Goal: Find specific page/section: Find specific page/section

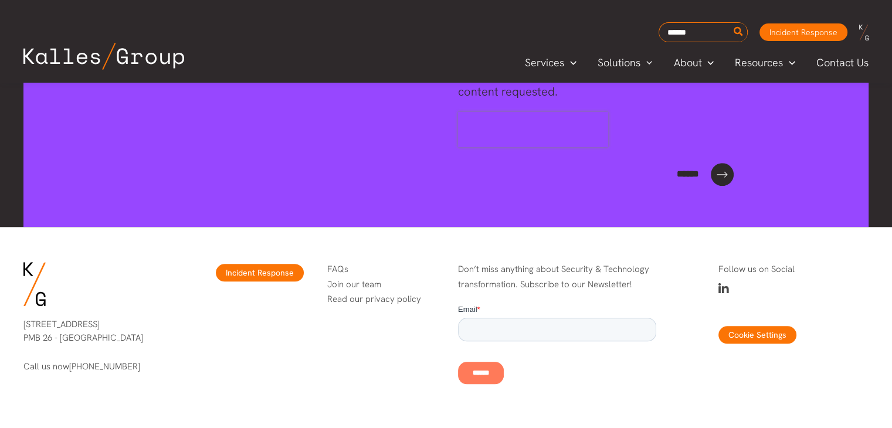
scroll to position [1859, 0]
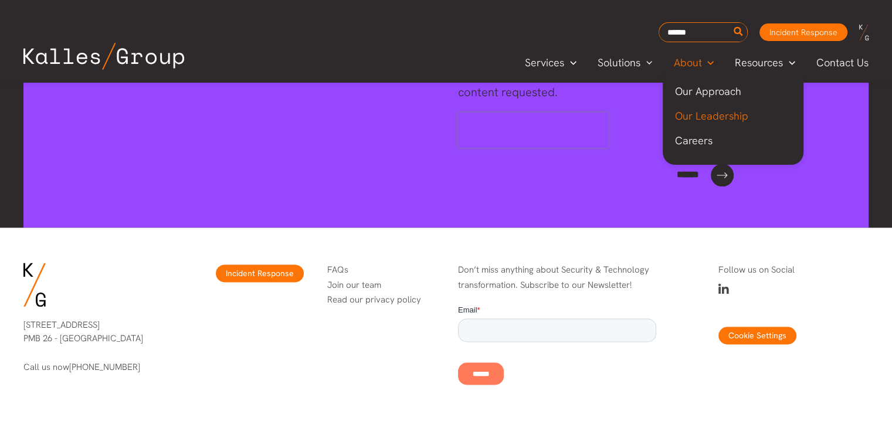
click at [705, 114] on span "Our Leadership" at bounding box center [711, 115] width 73 height 13
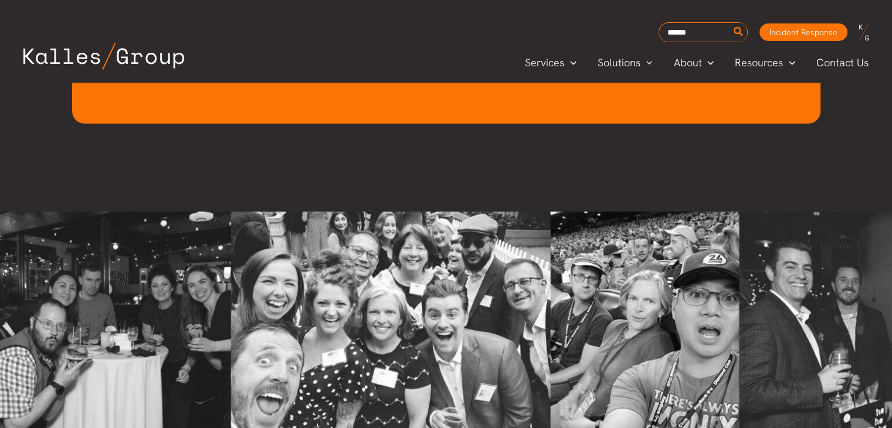
scroll to position [3494, 0]
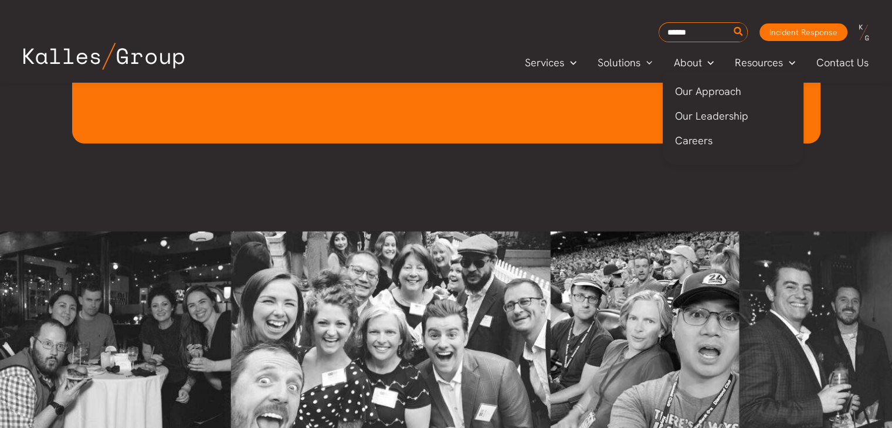
click at [699, 139] on span "Careers" at bounding box center [694, 140] width 38 height 13
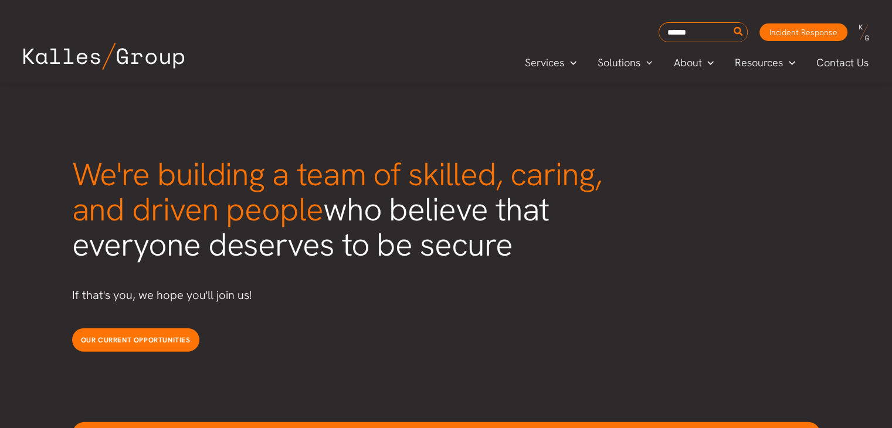
scroll to position [2957, 0]
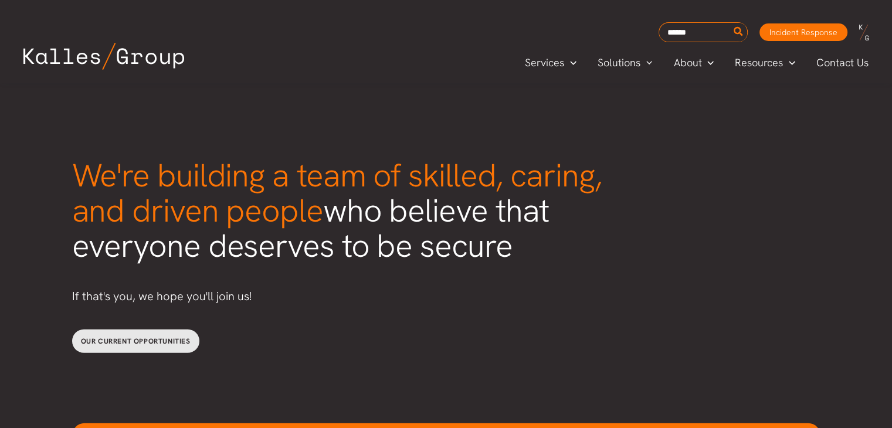
click at [157, 337] on span "Our current opportunities" at bounding box center [136, 341] width 110 height 9
